Goal: Browse casually: Explore the website without a specific task or goal

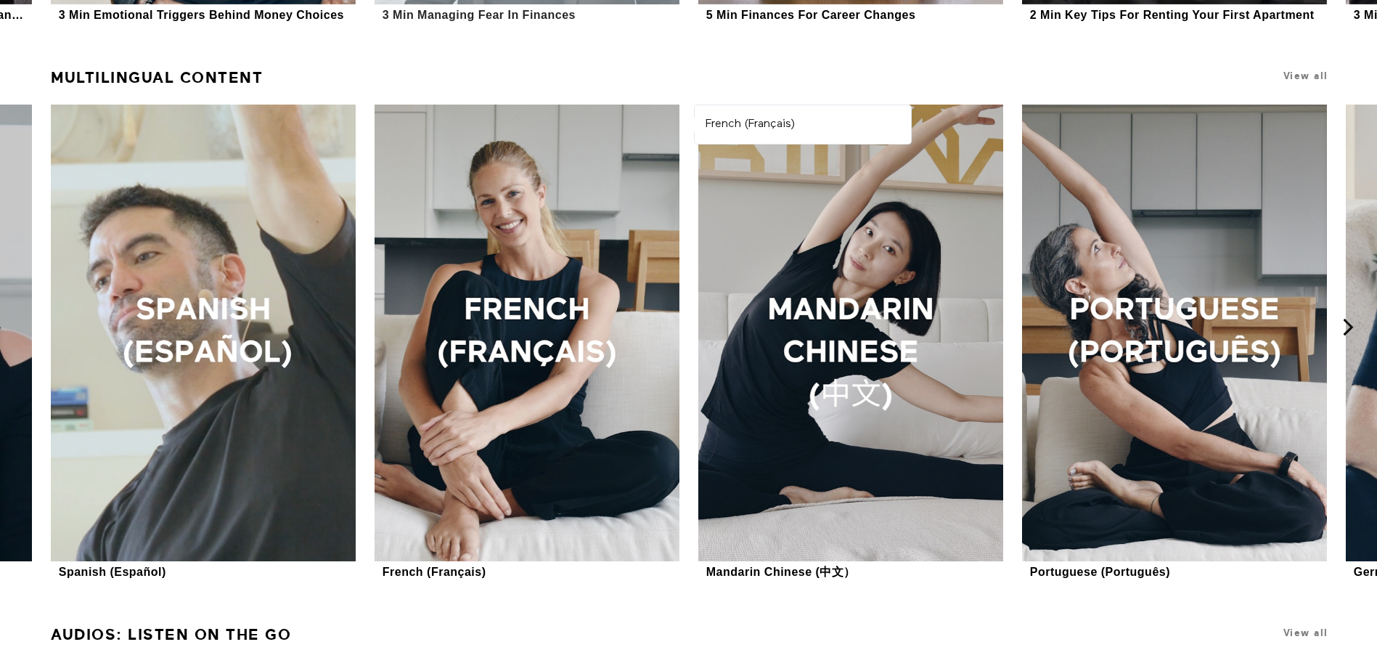
scroll to position [1506, 0]
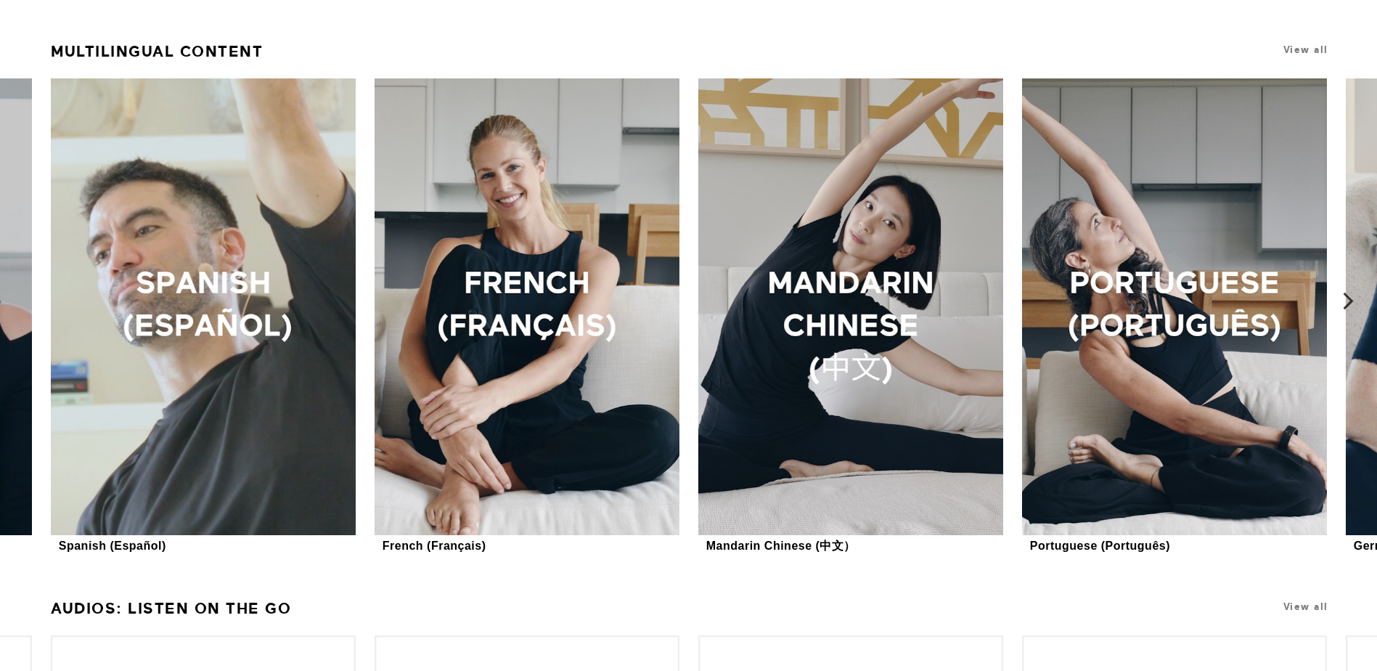
click at [1353, 297] on icon at bounding box center [1348, 301] width 18 height 18
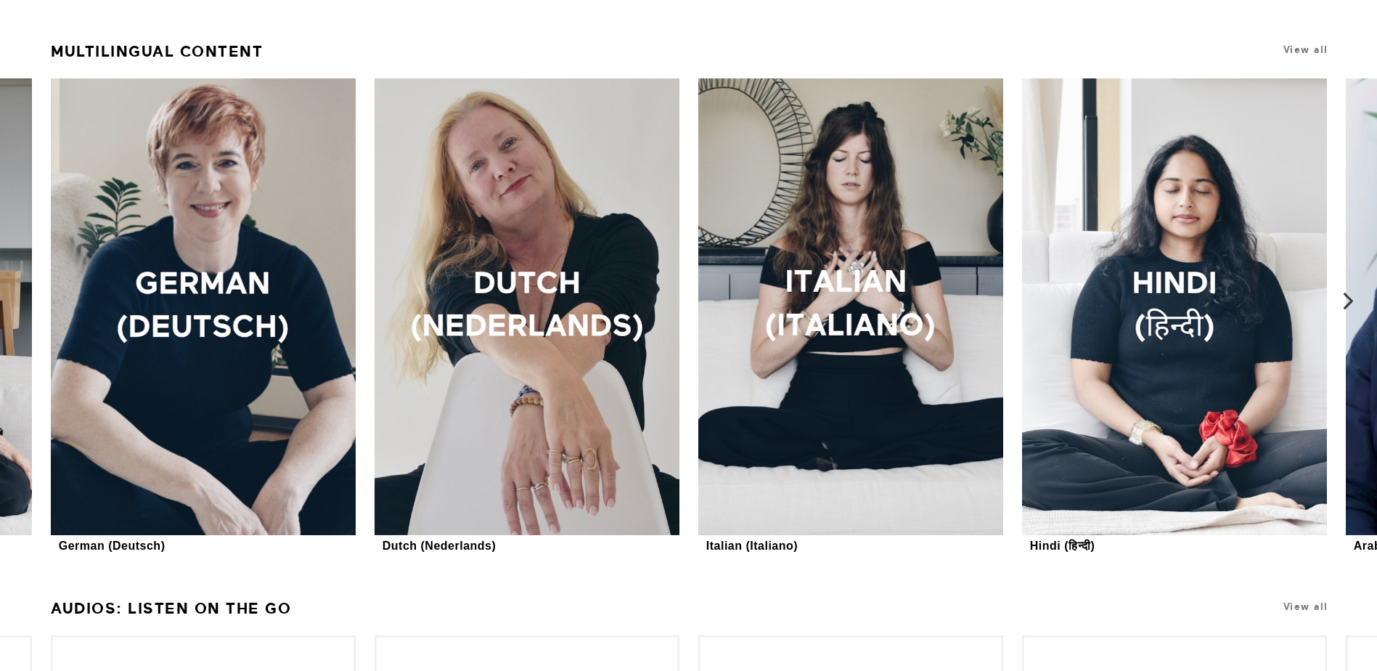
click at [1353, 297] on icon at bounding box center [1348, 301] width 18 height 18
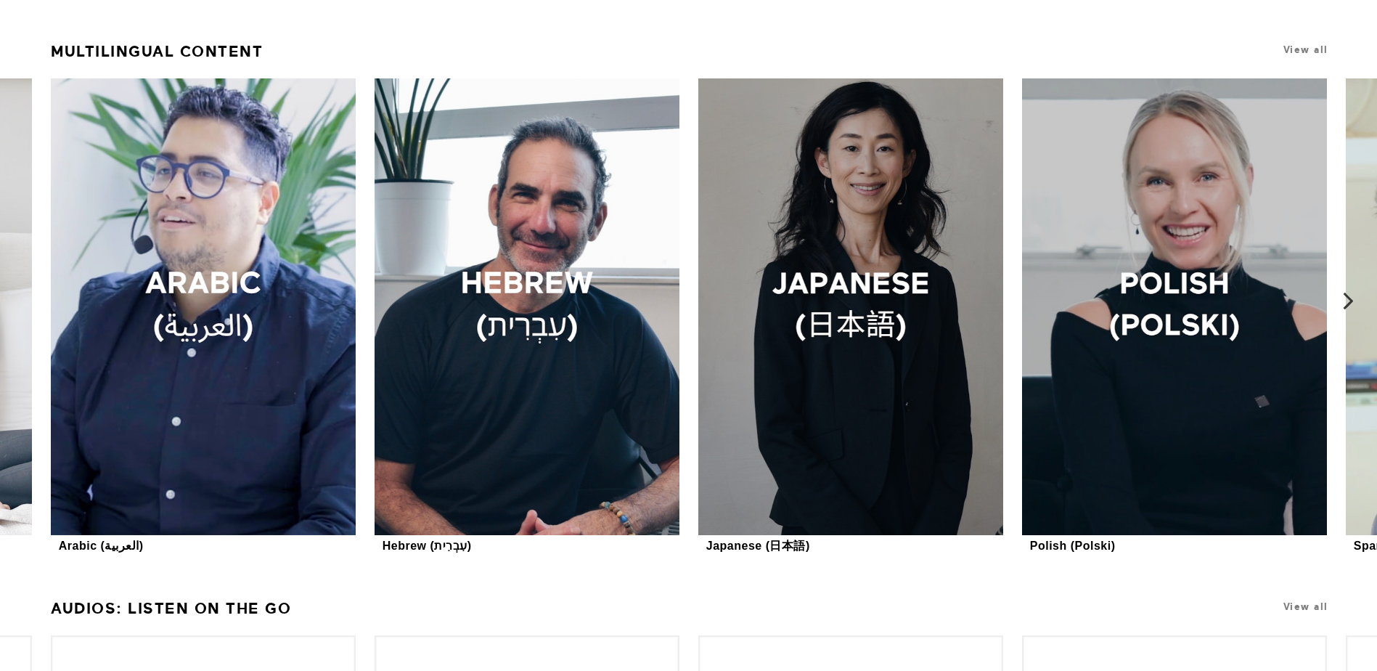
click at [1353, 297] on icon at bounding box center [1348, 301] width 18 height 18
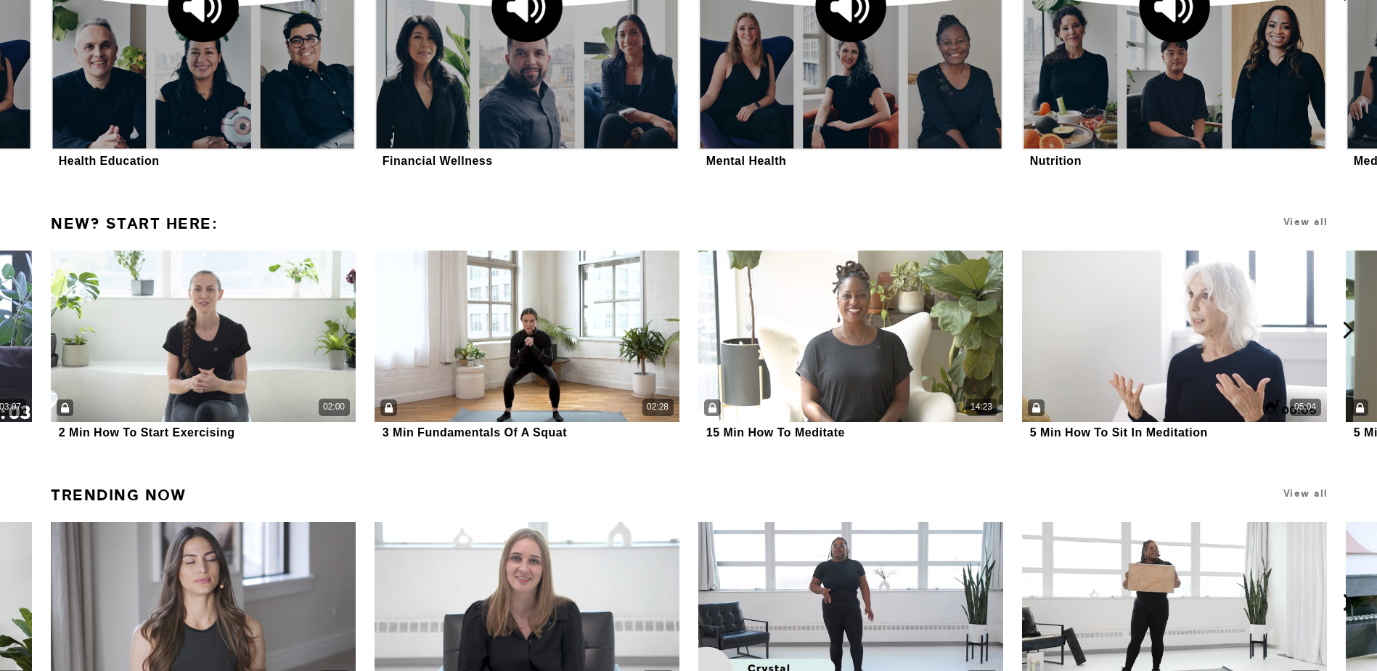
scroll to position [2304, 0]
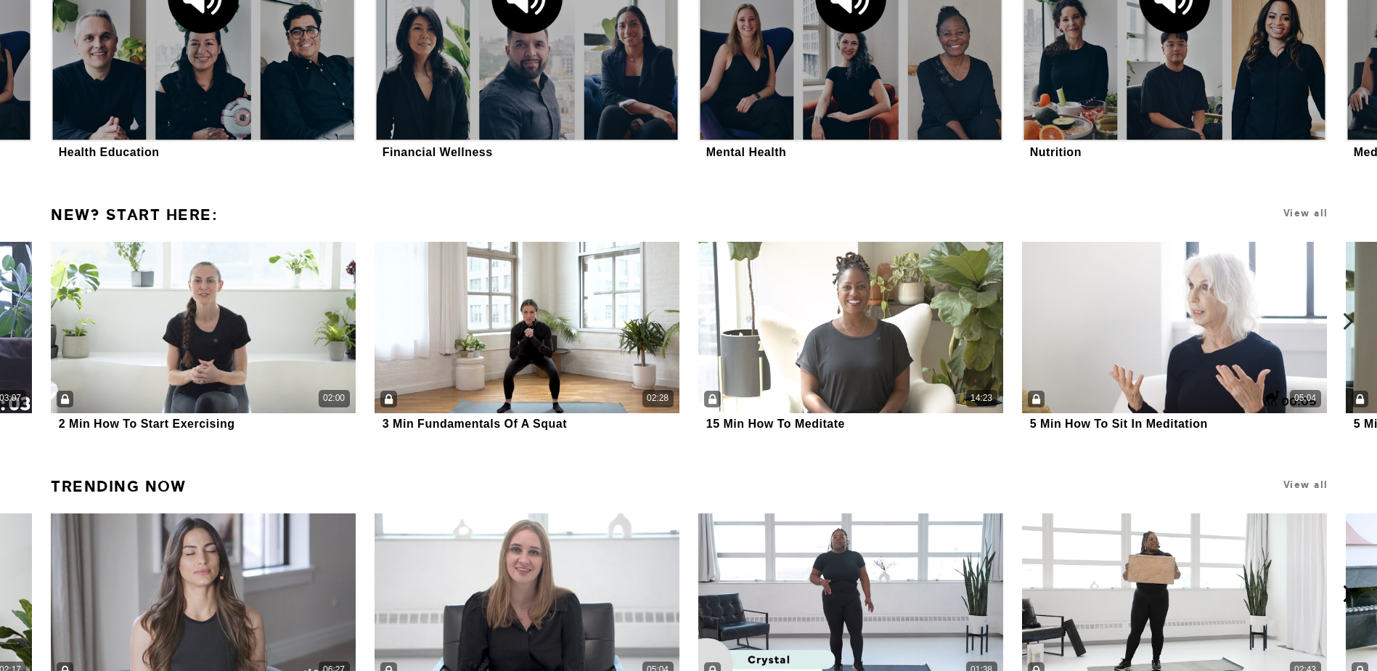
click at [1343, 318] on icon at bounding box center [1348, 321] width 18 height 18
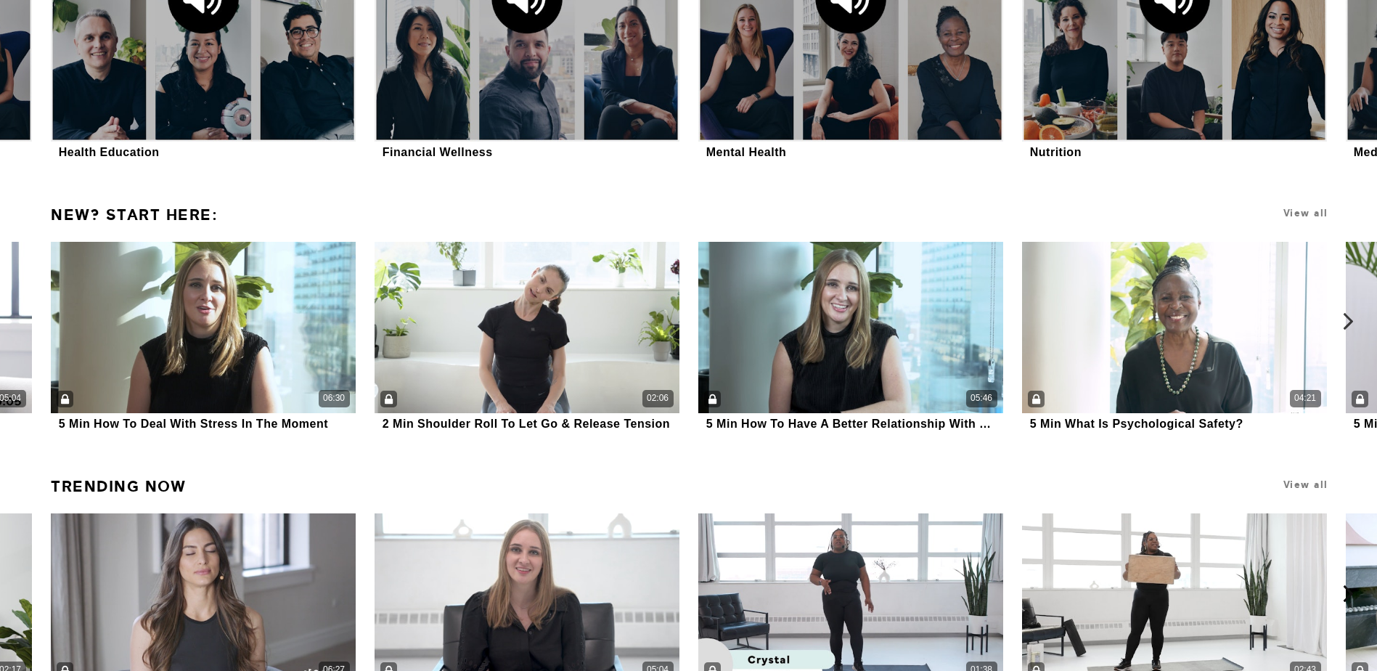
click at [1343, 318] on icon at bounding box center [1348, 321] width 18 height 18
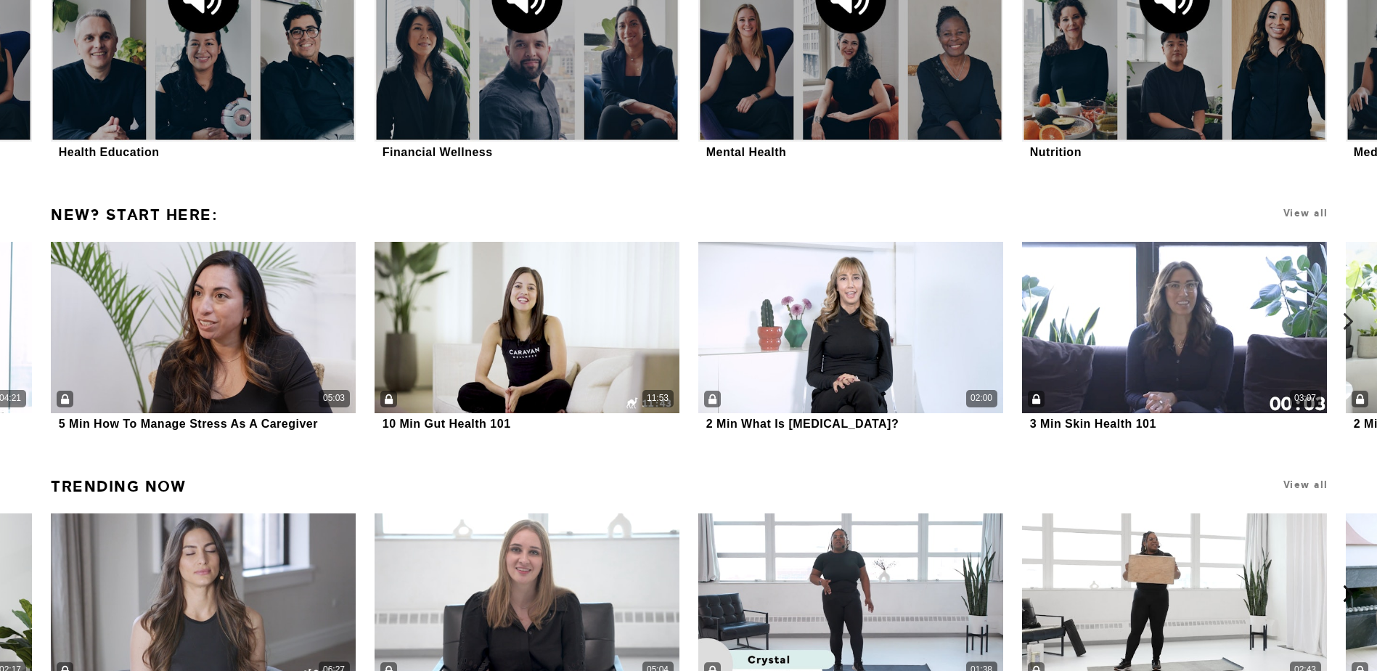
click at [1343, 318] on icon at bounding box center [1348, 321] width 18 height 18
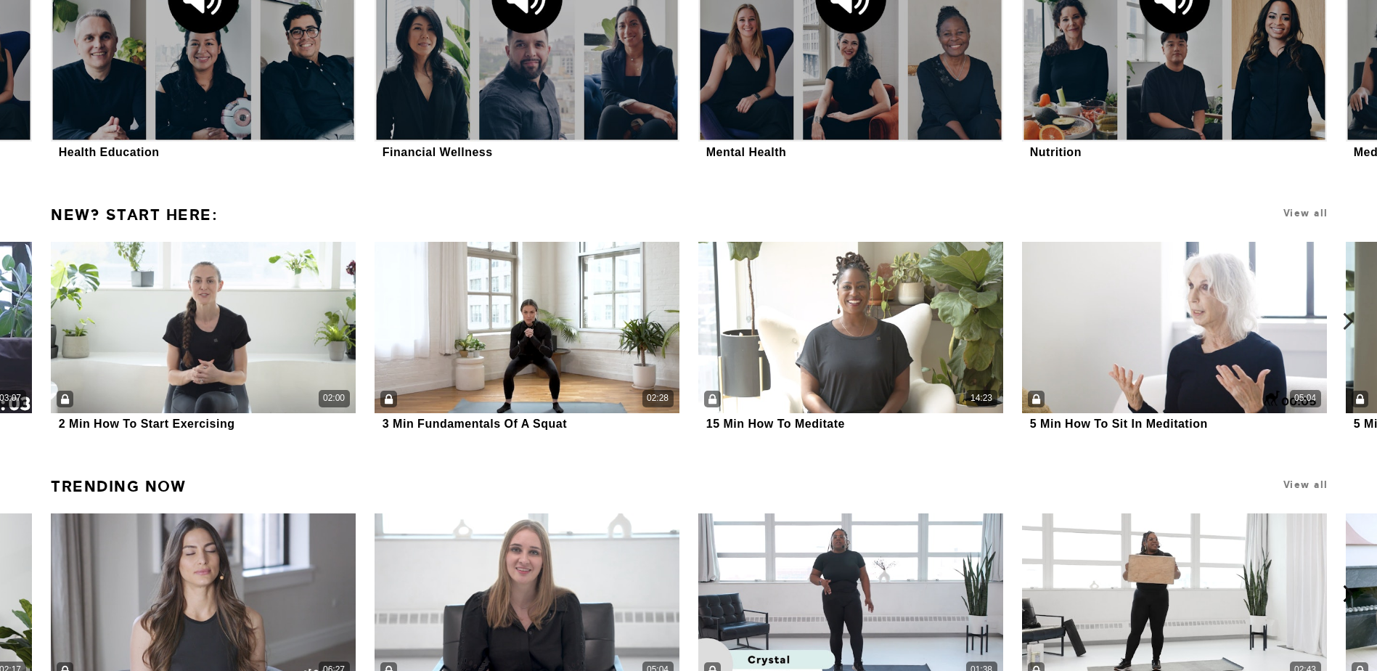
click at [1343, 318] on icon at bounding box center [1348, 321] width 18 height 18
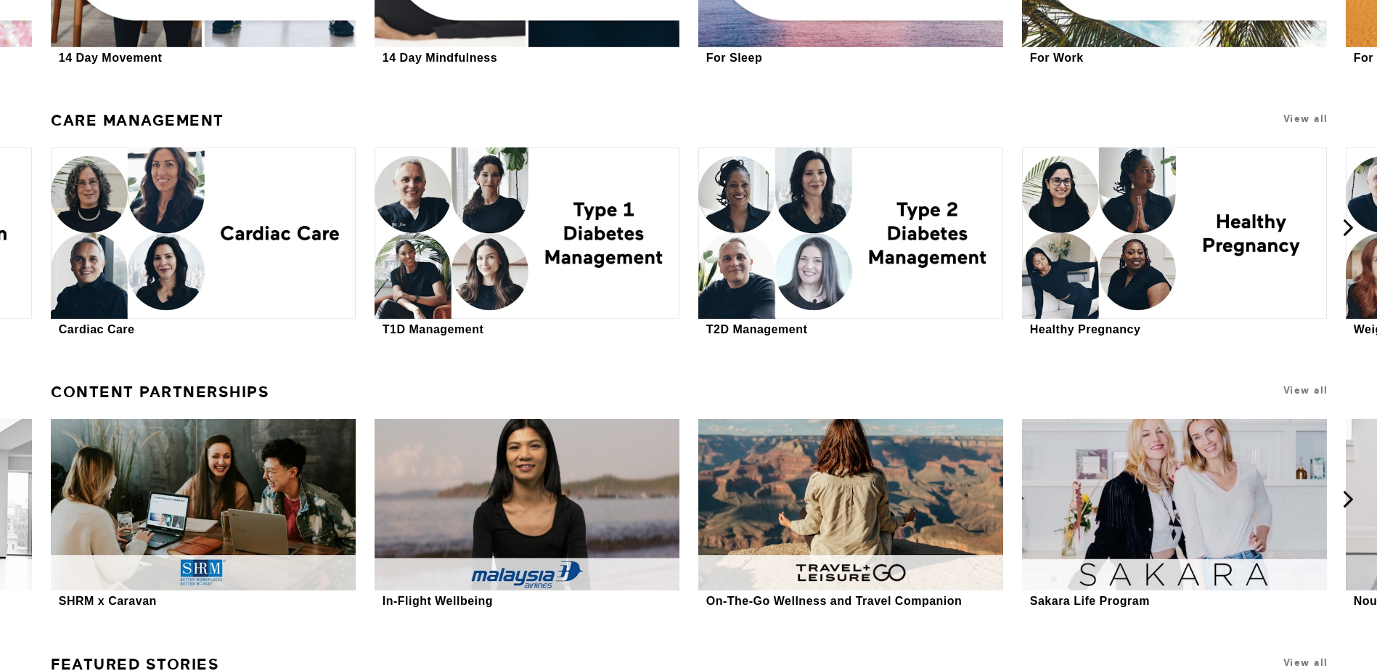
scroll to position [3814, 0]
